Goal: Use online tool/utility: Utilize a website feature to perform a specific function

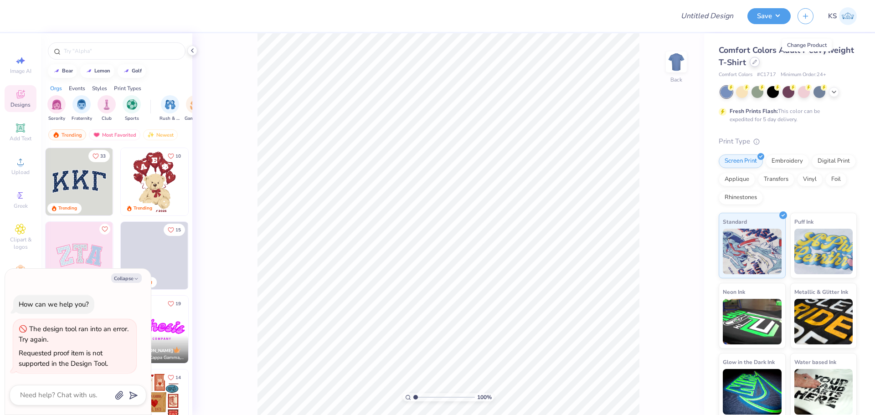
click at [760, 64] on div at bounding box center [755, 62] width 10 height 10
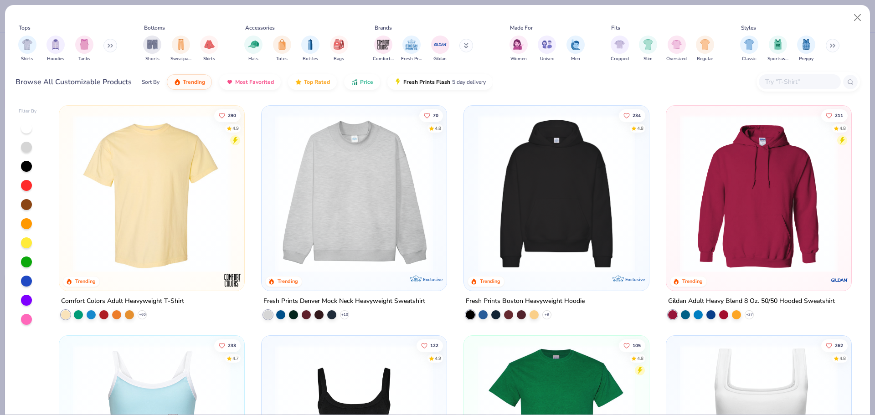
type textarea "x"
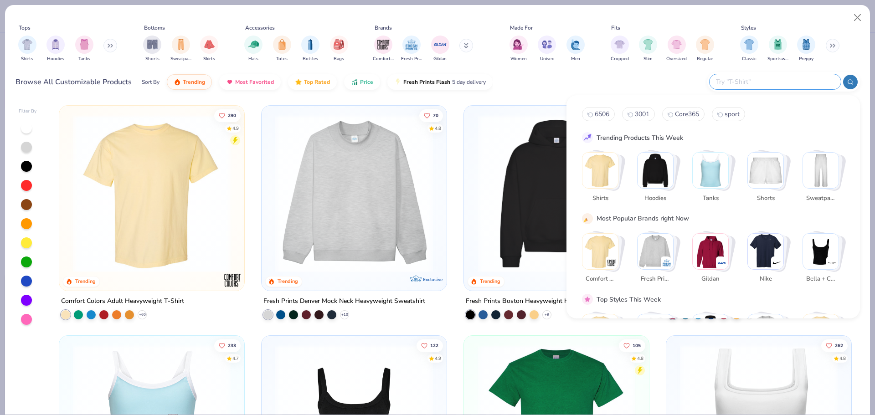
click at [803, 85] on input "text" at bounding box center [774, 82] width 119 height 10
paste input "39-071"
type input "39-071"
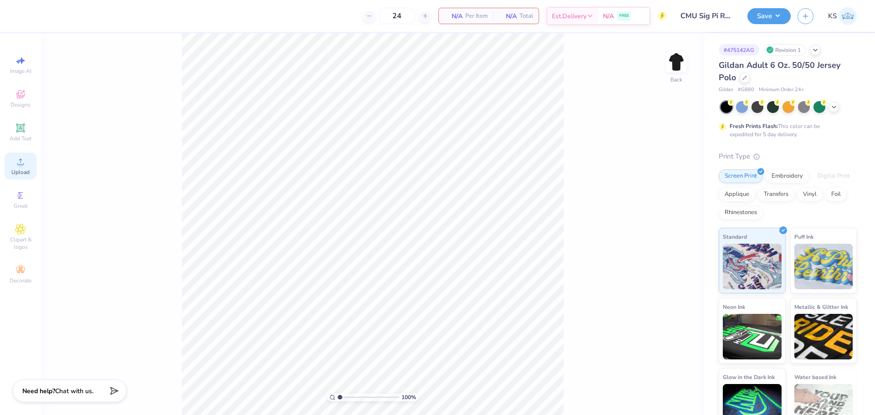
click at [20, 177] on div "Upload" at bounding box center [21, 166] width 32 height 27
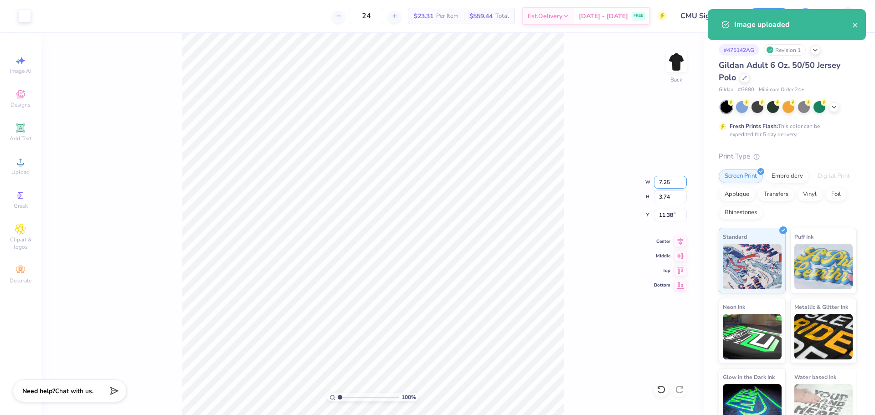
click at [672, 184] on input "7.25" at bounding box center [670, 182] width 33 height 13
type input "3.00"
type input "1.55"
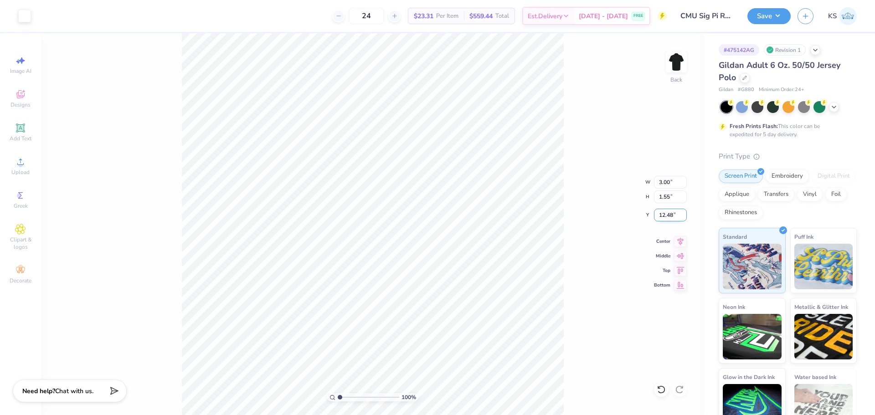
drag, startPoint x: 667, startPoint y: 215, endPoint x: 672, endPoint y: 215, distance: 5.0
click at [672, 215] on input "12.48" at bounding box center [670, 215] width 33 height 13
type input "3.00"
click at [681, 242] on icon at bounding box center [681, 240] width 6 height 8
drag, startPoint x: 343, startPoint y: 397, endPoint x: 346, endPoint y: 393, distance: 5.2
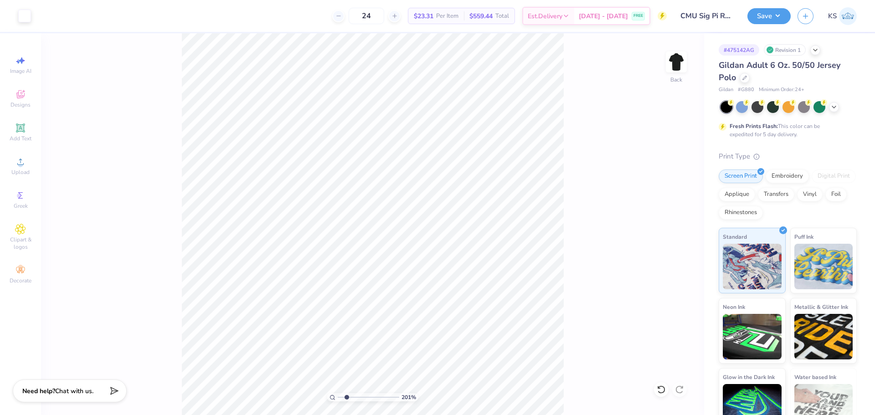
click at [347, 395] on input "range" at bounding box center [369, 397] width 62 height 8
drag, startPoint x: 346, startPoint y: 395, endPoint x: 284, endPoint y: 396, distance: 61.1
type input "1"
click at [338, 396] on input "range" at bounding box center [369, 397] width 62 height 8
click at [780, 18] on button "Save" at bounding box center [769, 15] width 43 height 16
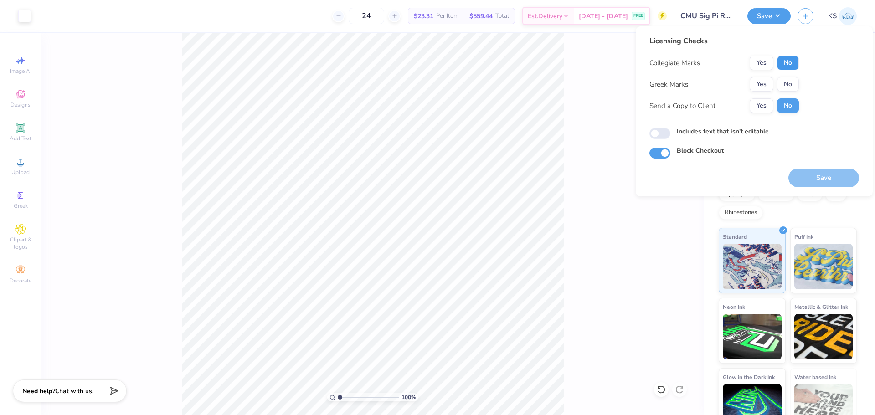
click at [791, 62] on button "No" at bounding box center [788, 63] width 22 height 15
click at [770, 79] on button "Yes" at bounding box center [762, 84] width 24 height 15
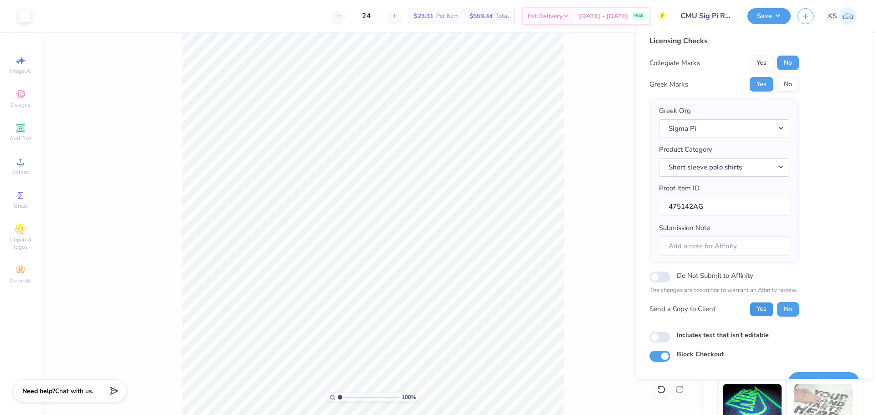
click at [764, 311] on button "Yes" at bounding box center [762, 309] width 24 height 15
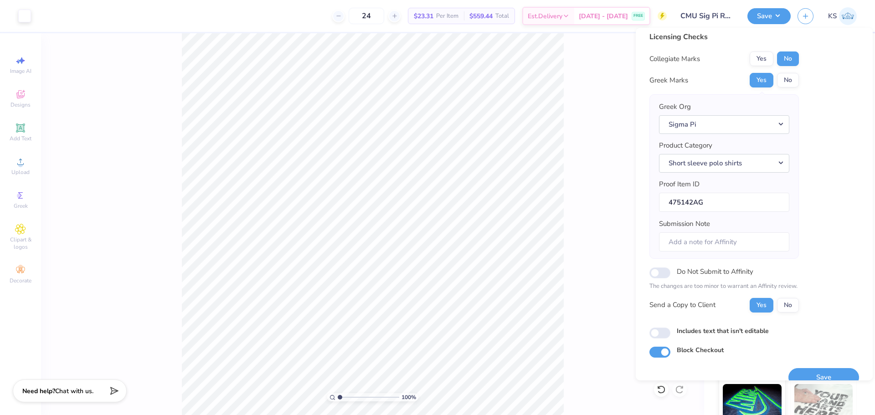
scroll to position [21, 0]
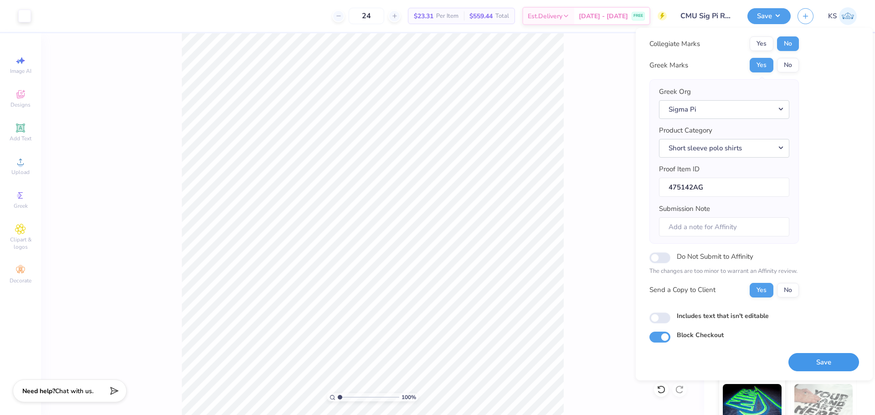
click at [822, 357] on button "Save" at bounding box center [824, 362] width 71 height 19
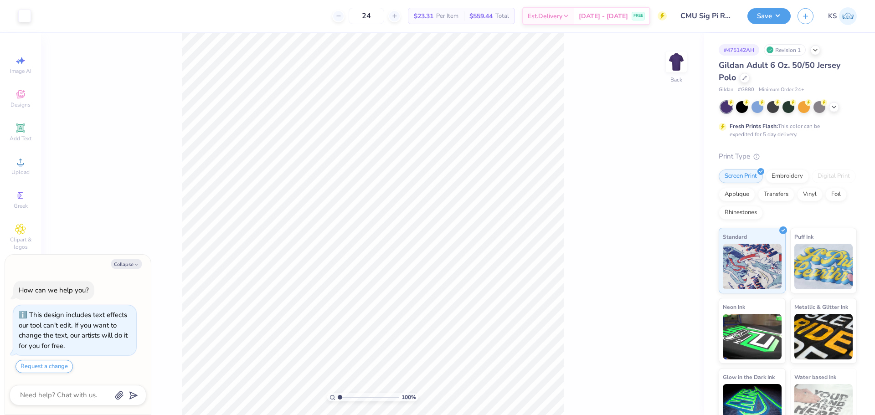
type textarea "x"
click at [669, 192] on input "3.50" at bounding box center [670, 189] width 33 height 13
type input "3"
type textarea "x"
type input "3.00"
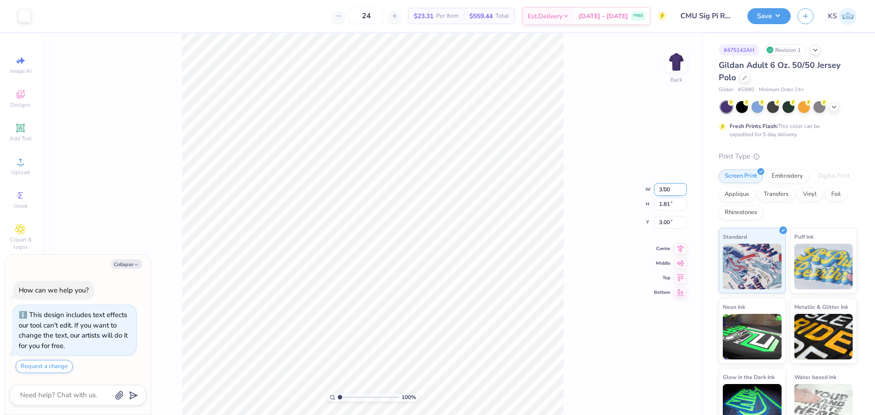
type input "1.55"
click at [664, 217] on input "3.13" at bounding box center [670, 215] width 33 height 13
type input "3"
type textarea "x"
type input "3.00"
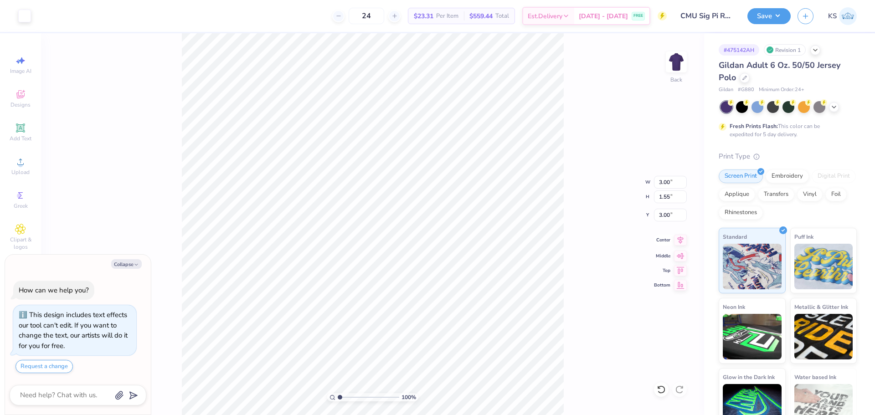
click at [677, 237] on icon at bounding box center [680, 240] width 13 height 11
click at [761, 19] on button "Save" at bounding box center [769, 15] width 43 height 16
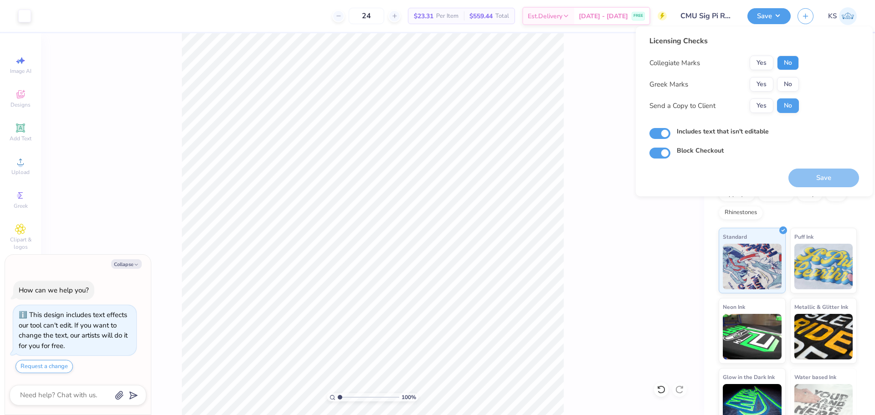
drag, startPoint x: 794, startPoint y: 64, endPoint x: 778, endPoint y: 76, distance: 19.9
click at [792, 64] on button "No" at bounding box center [788, 63] width 22 height 15
click at [759, 85] on button "Yes" at bounding box center [762, 84] width 24 height 15
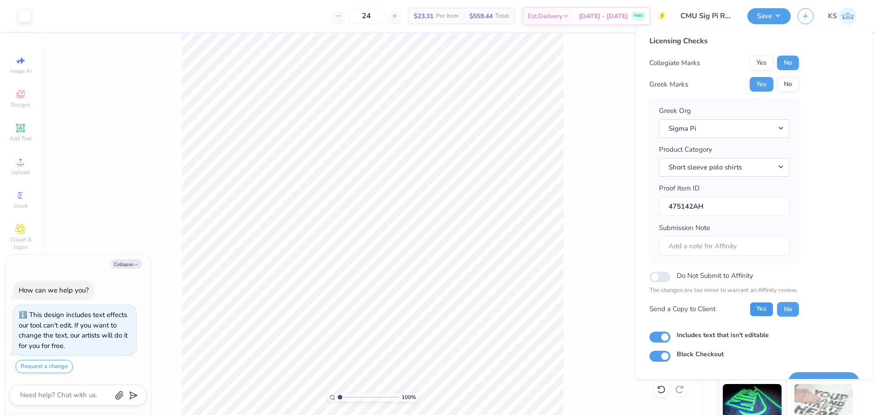
click at [761, 313] on button "Yes" at bounding box center [762, 309] width 24 height 15
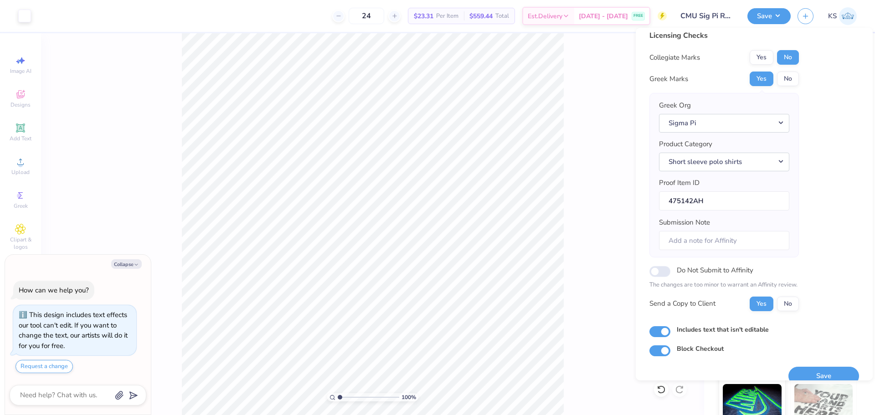
scroll to position [21, 0]
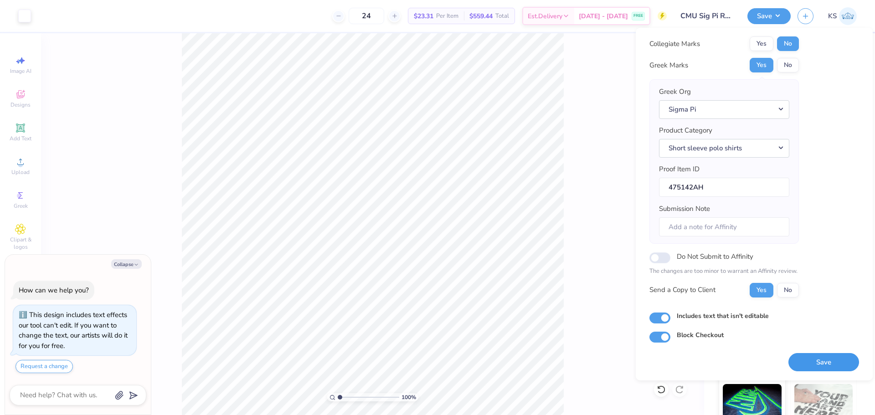
click at [827, 359] on button "Save" at bounding box center [824, 362] width 71 height 19
type textarea "x"
